Goal: Transaction & Acquisition: Purchase product/service

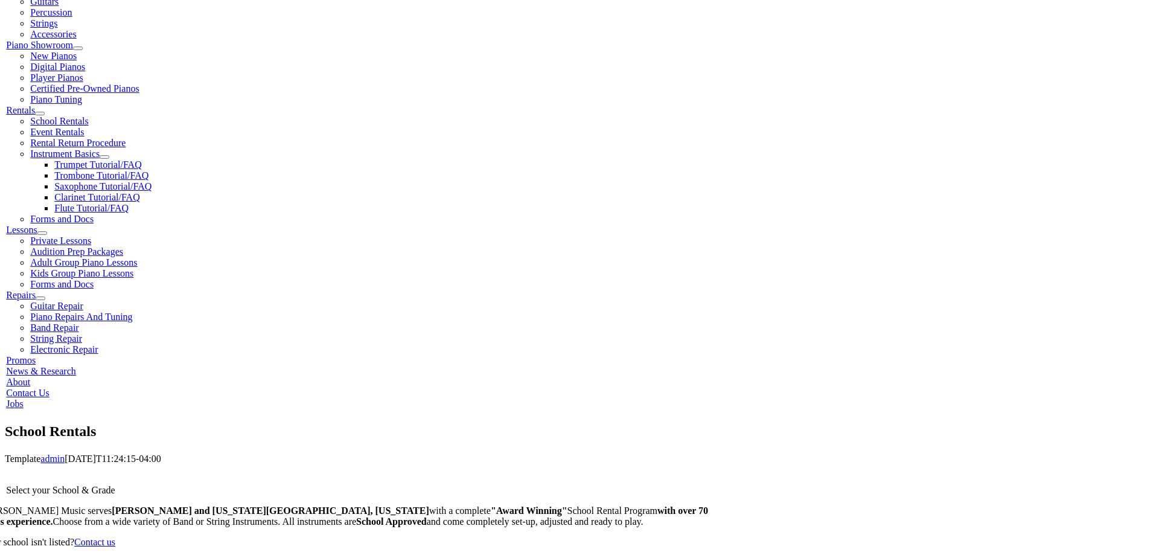
scroll to position [332, 0]
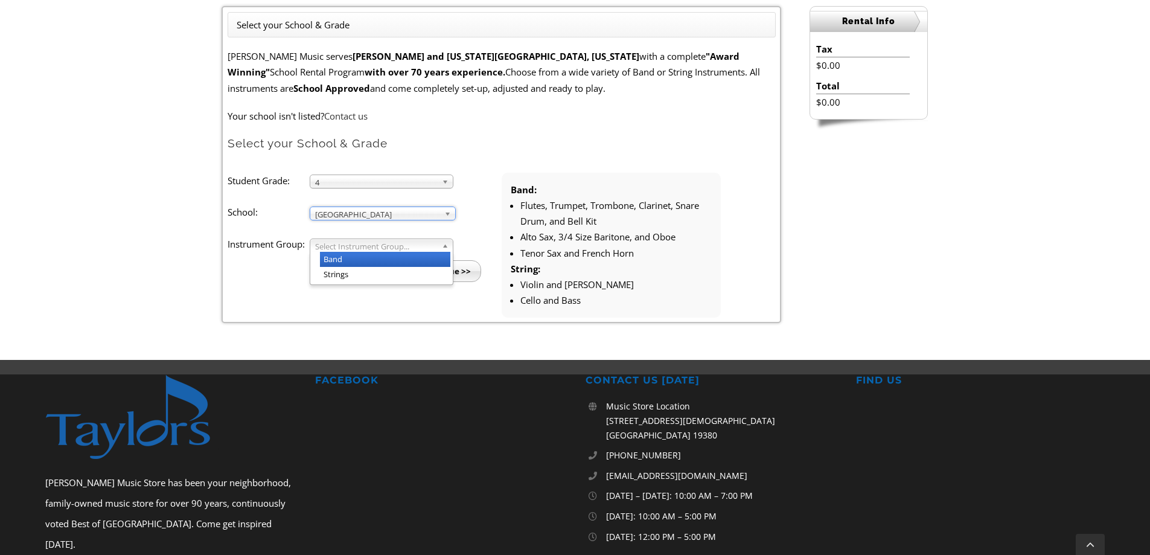
click at [413, 241] on span "Select Instrument Group..." at bounding box center [376, 246] width 122 height 14
click at [356, 258] on li "Band" at bounding box center [385, 259] width 130 height 15
click at [444, 273] on input "Continue >>" at bounding box center [446, 271] width 69 height 22
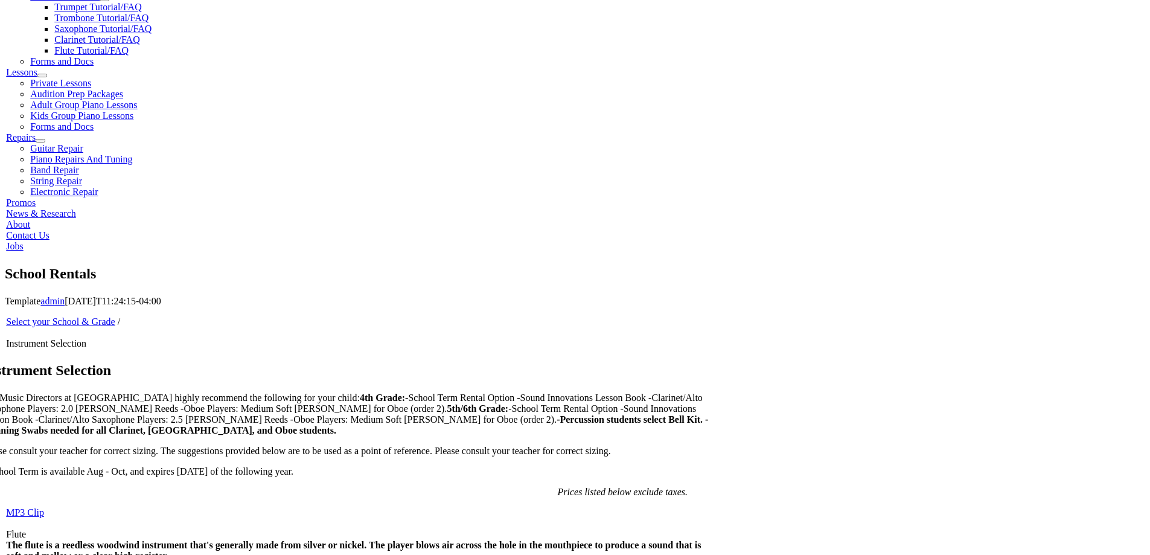
scroll to position [649, 0]
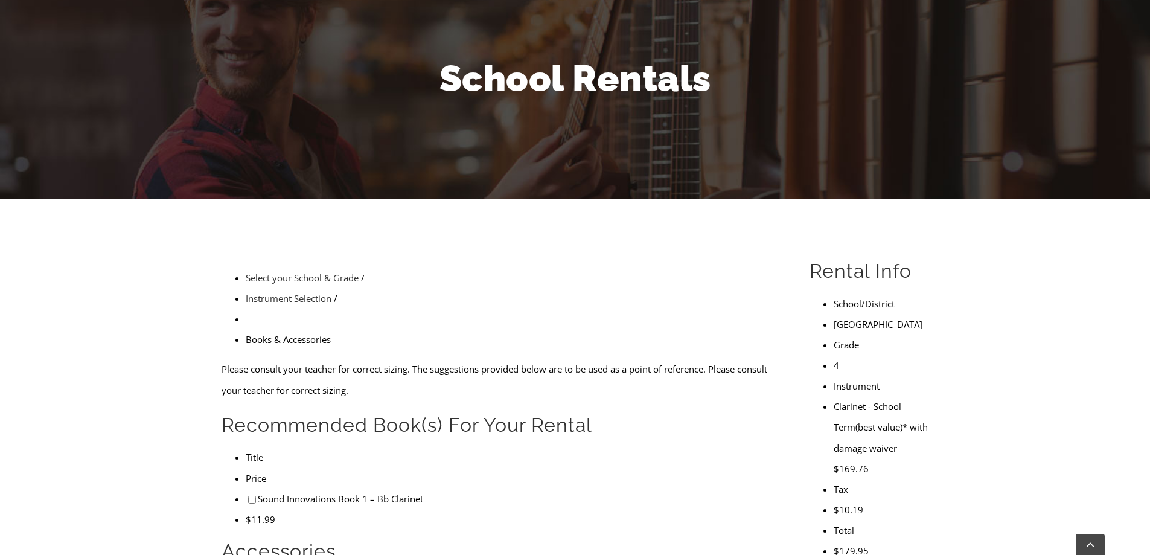
scroll to position [136, 0]
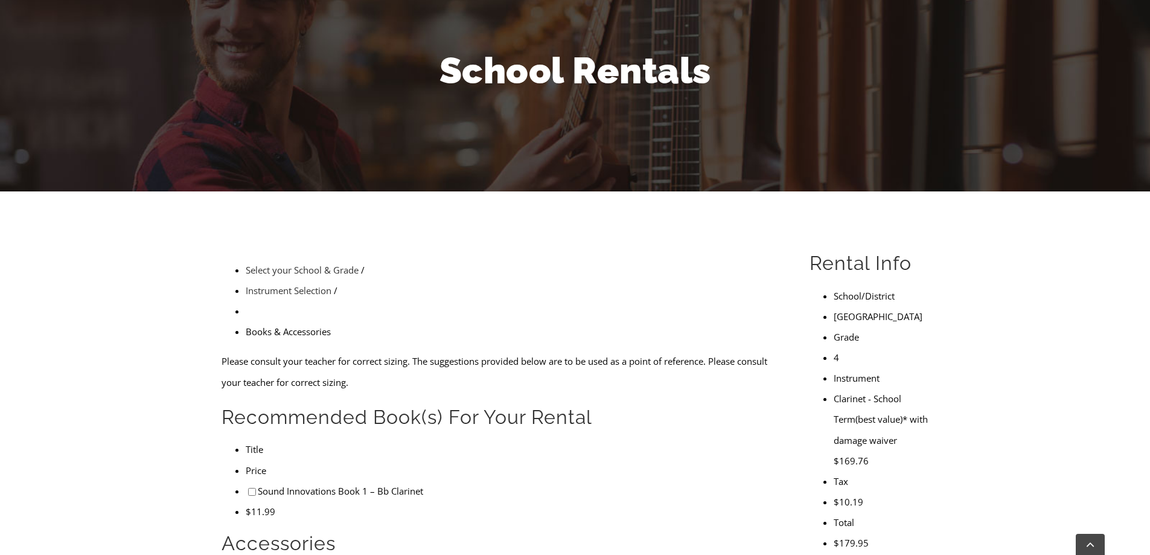
click at [248, 488] on input"] "checkbox" at bounding box center [252, 492] width 8 height 8
checkbox input"] "true"
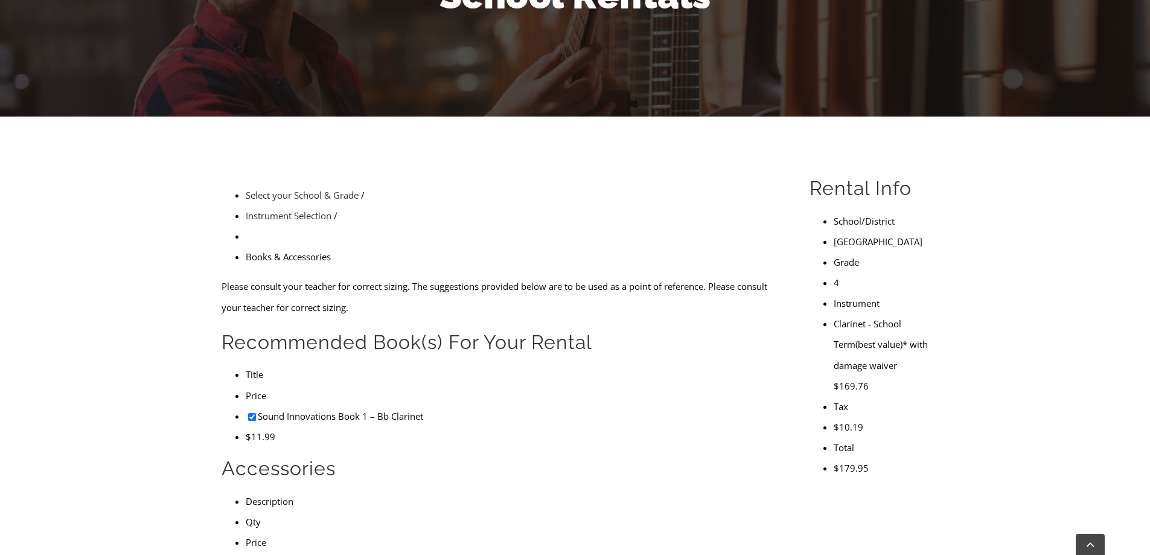
scroll to position [211, 0]
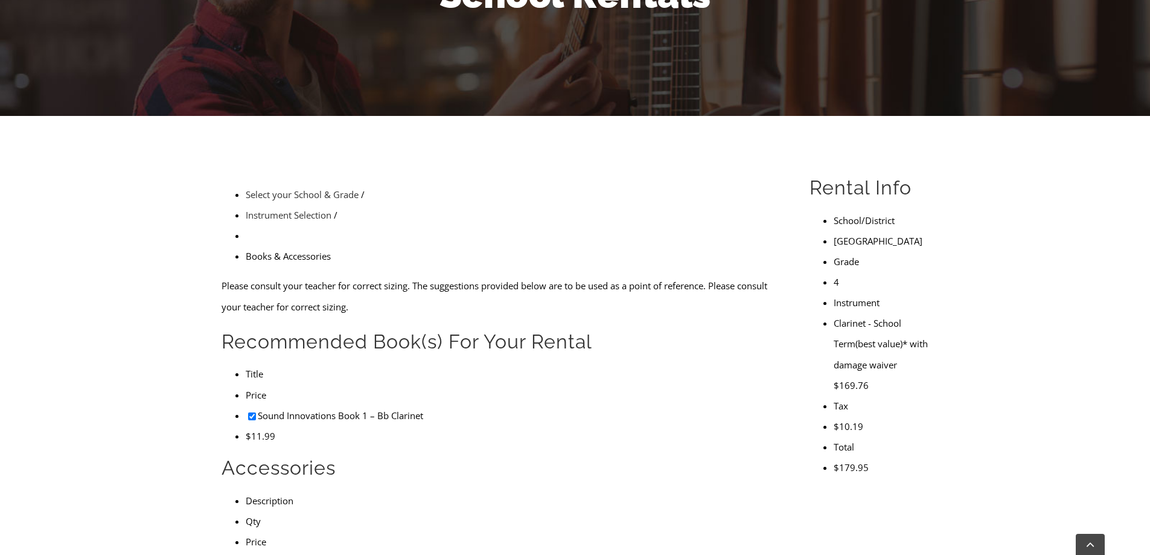
checkbox input"] "true"
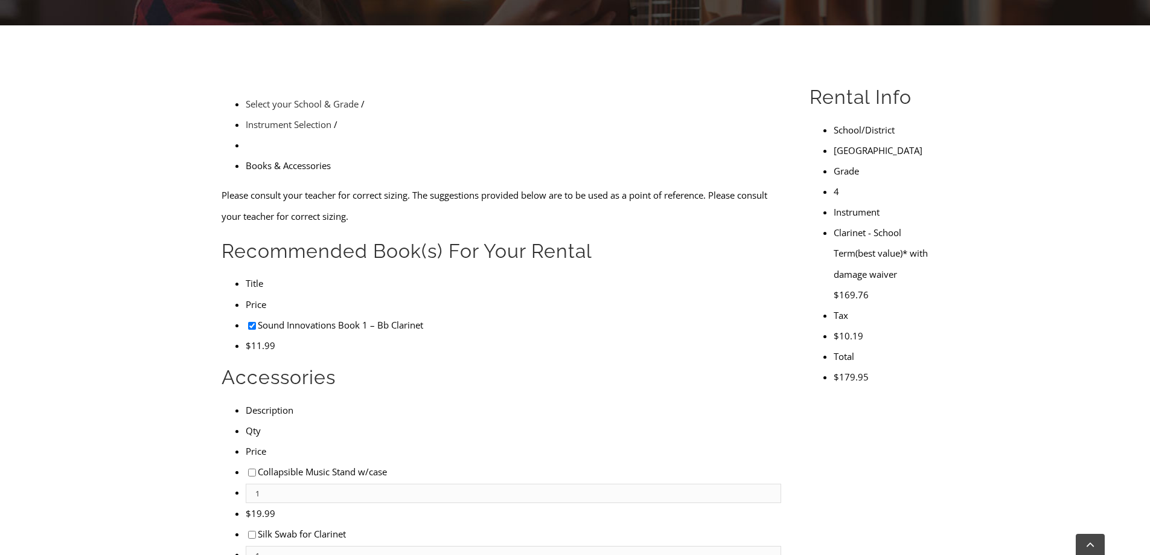
scroll to position [362, 0]
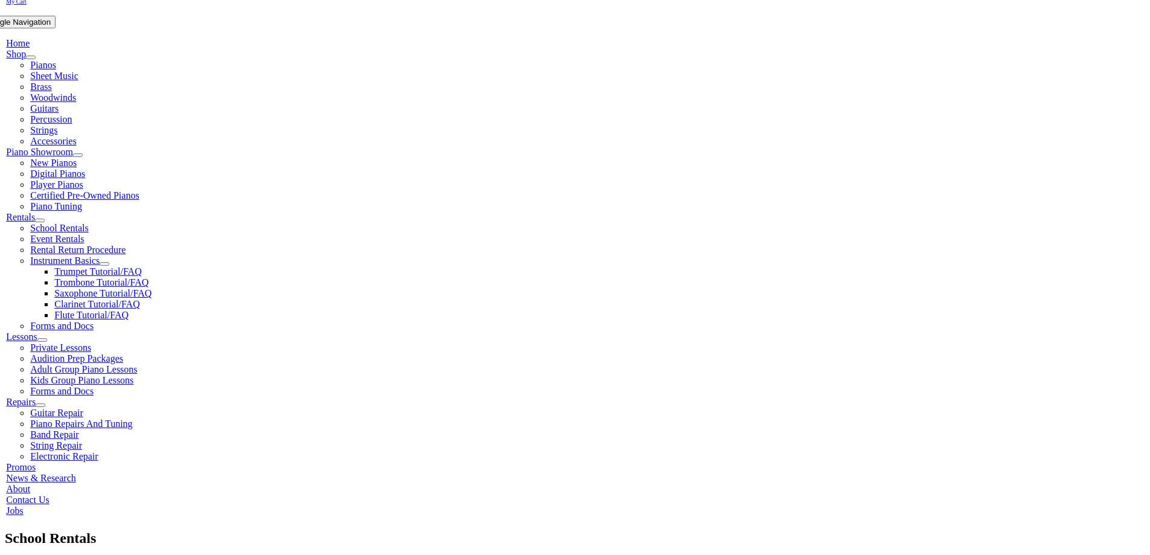
scroll to position [226, 0]
type input "1"
type input "Weston"
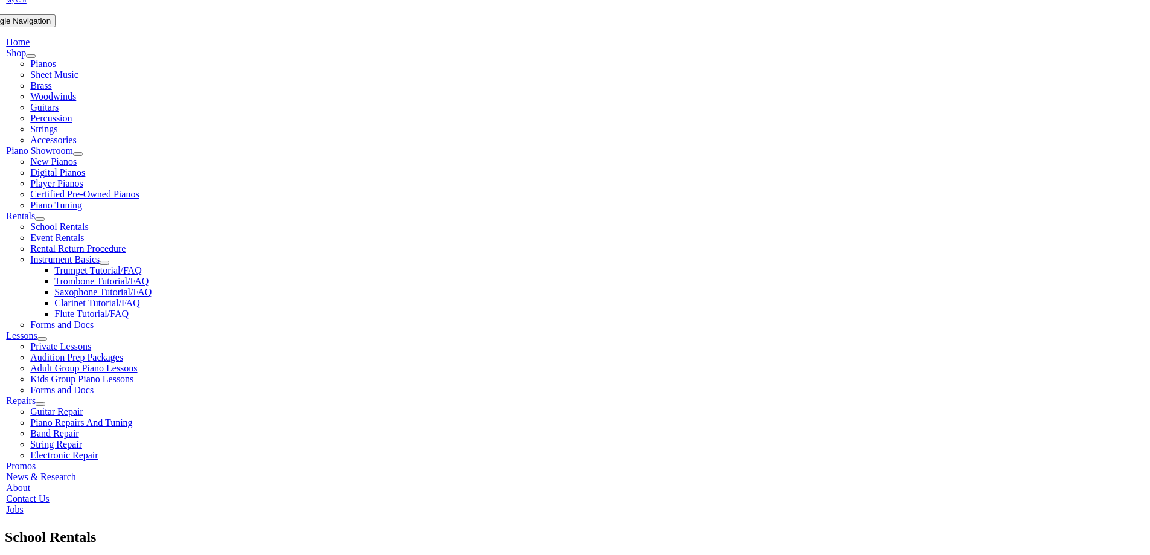
type input "Gallagher"
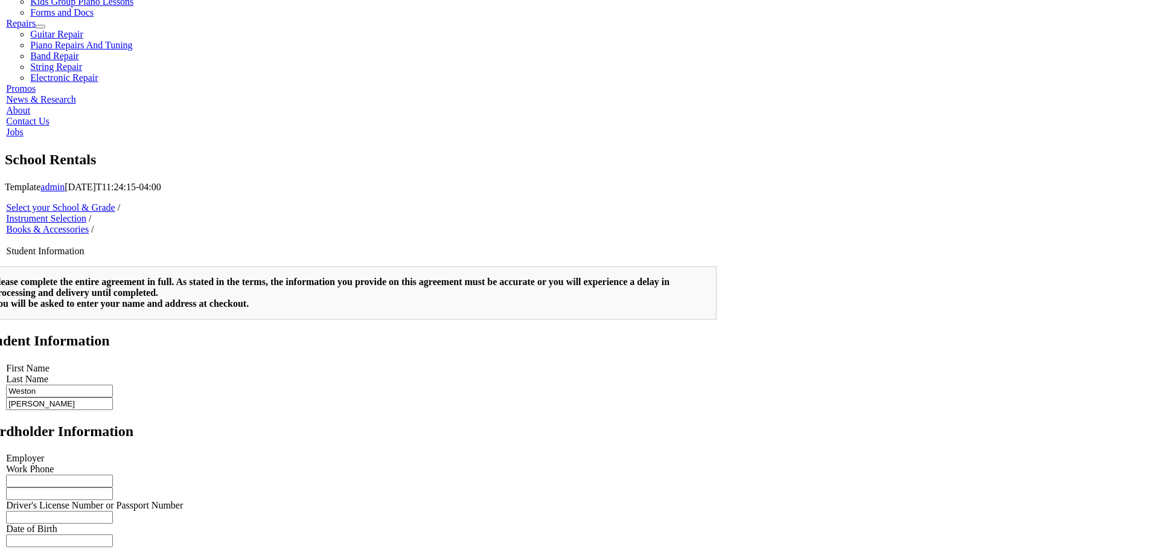
scroll to position [1208, 0]
type input "1"
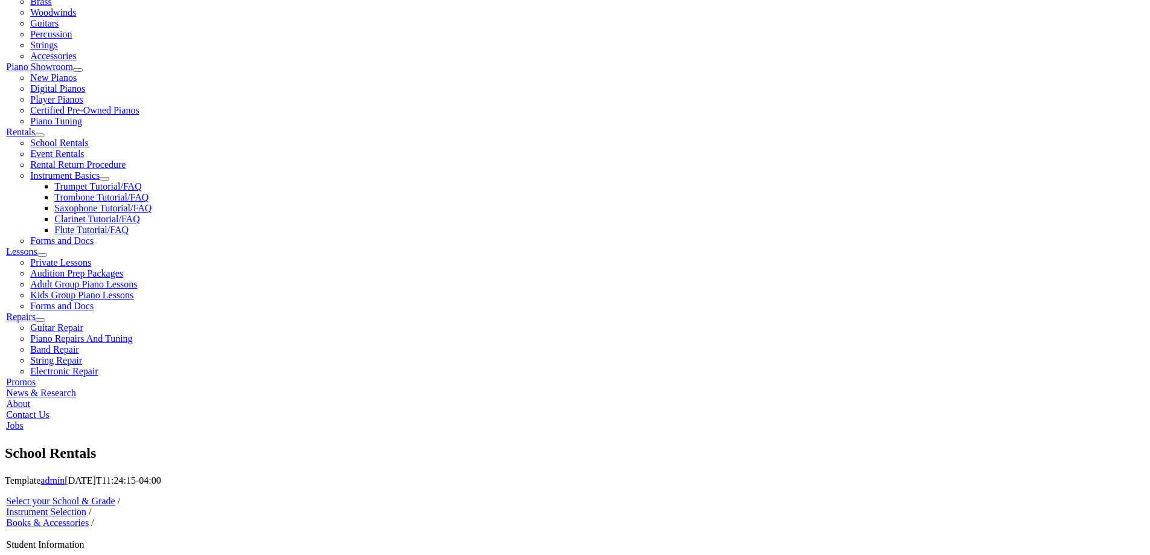
scroll to position [272, 0]
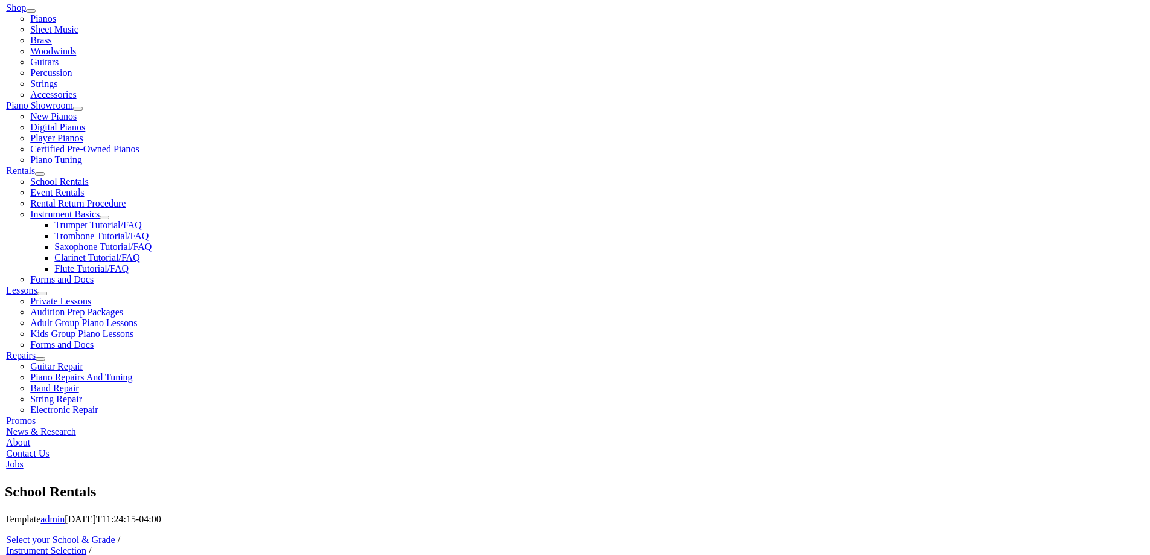
drag, startPoint x: 395, startPoint y: 130, endPoint x: 423, endPoint y: 157, distance: 38.4
type input "Resolution Life"
type input "814-571-7443"
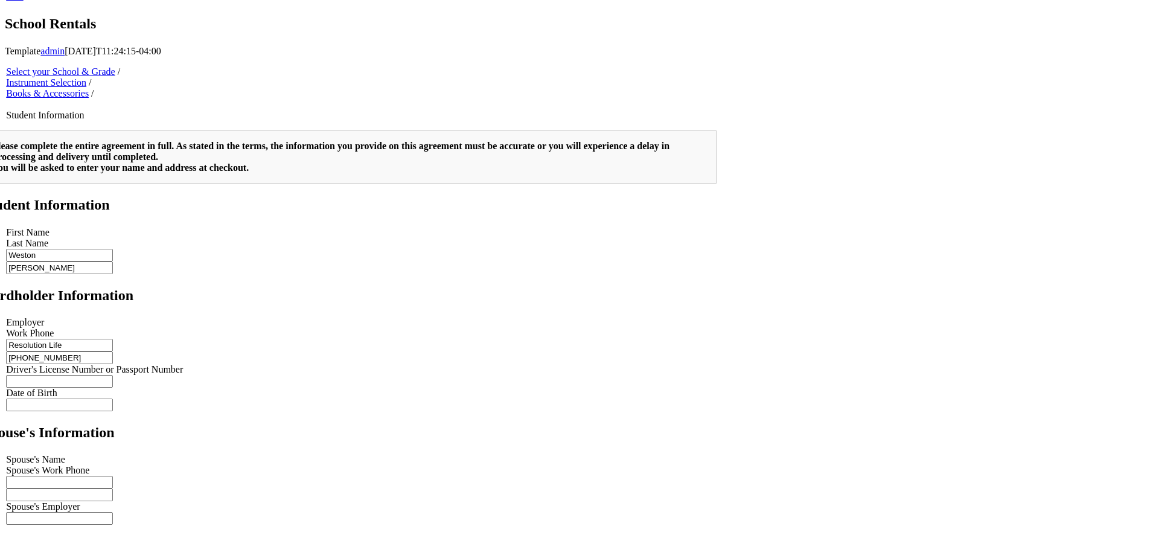
scroll to position [468, 0]
type input "2"
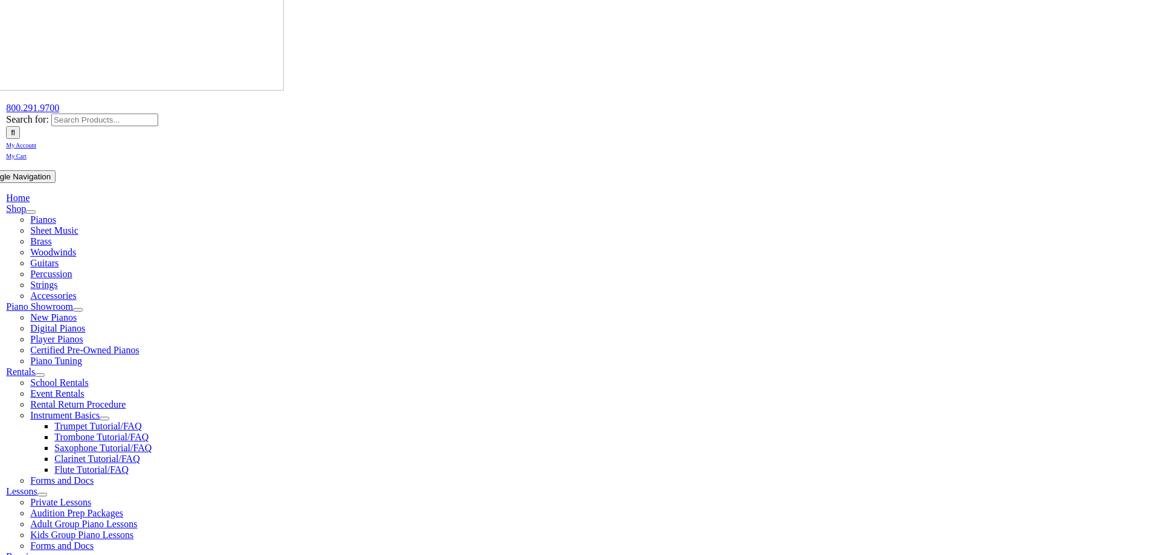
scroll to position [60, 0]
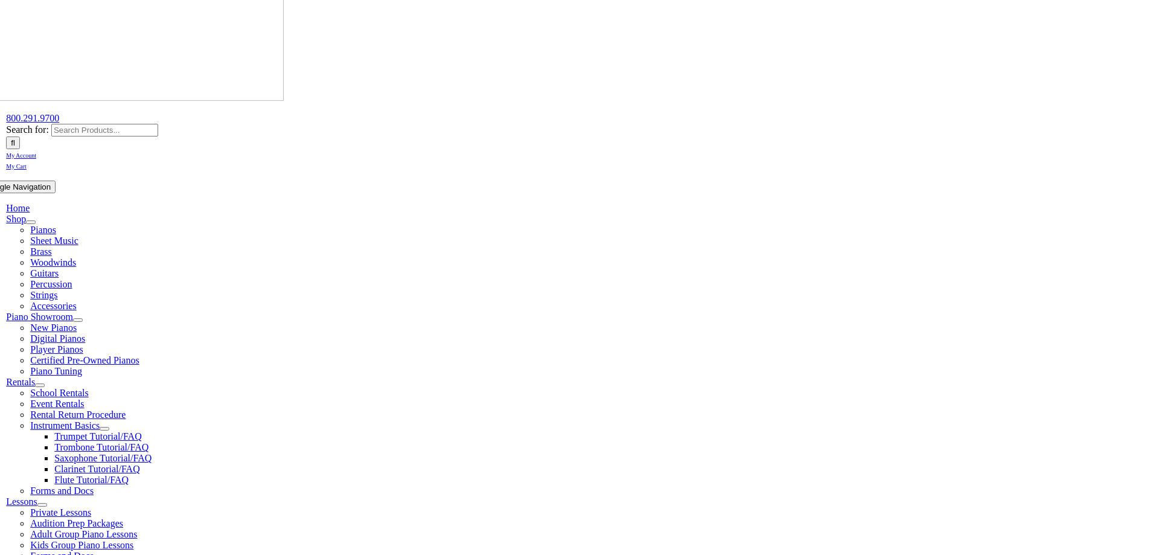
type input "814-571-7443"
